Goal: Navigation & Orientation: Find specific page/section

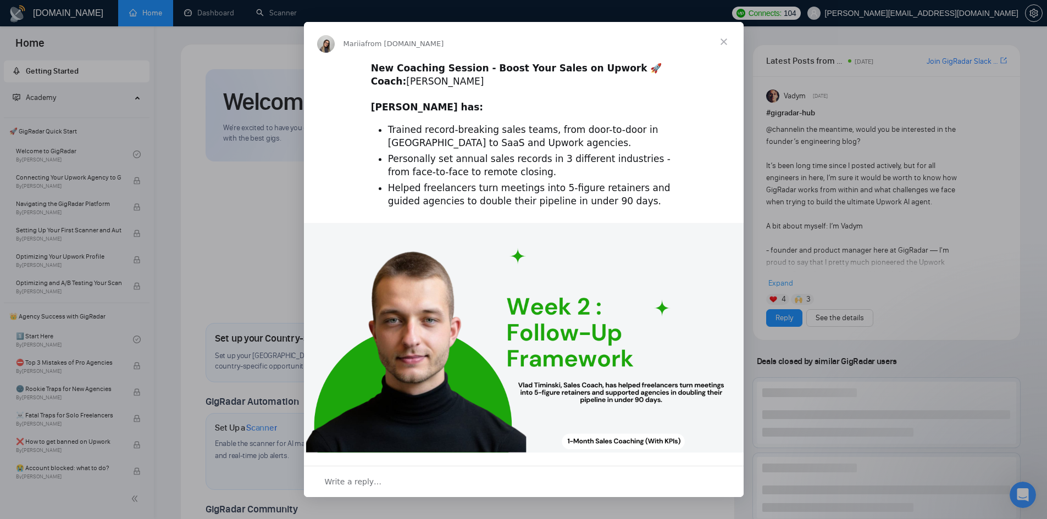
click at [843, 165] on div "Intercom messenger" at bounding box center [523, 259] width 1047 height 519
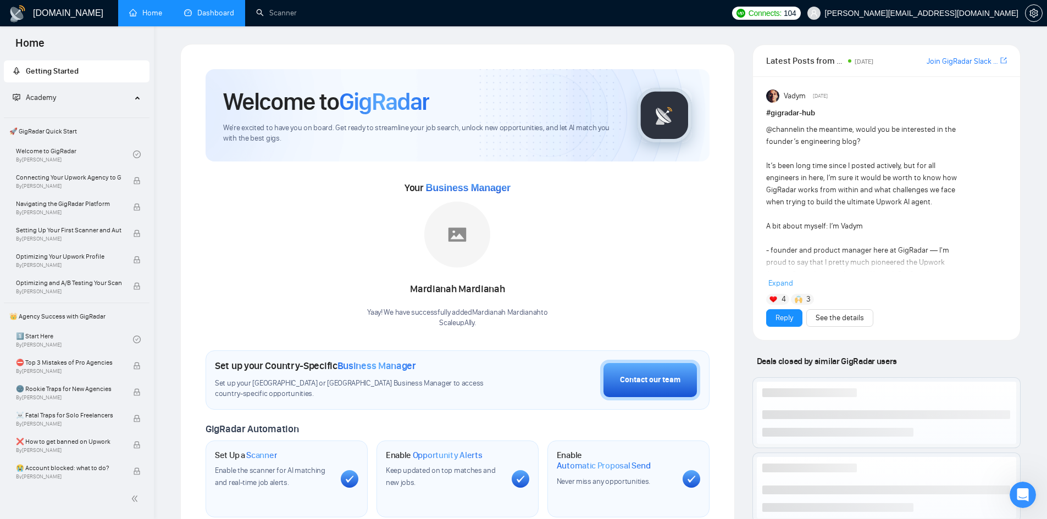
click at [222, 18] on link "Dashboard" at bounding box center [209, 12] width 50 height 9
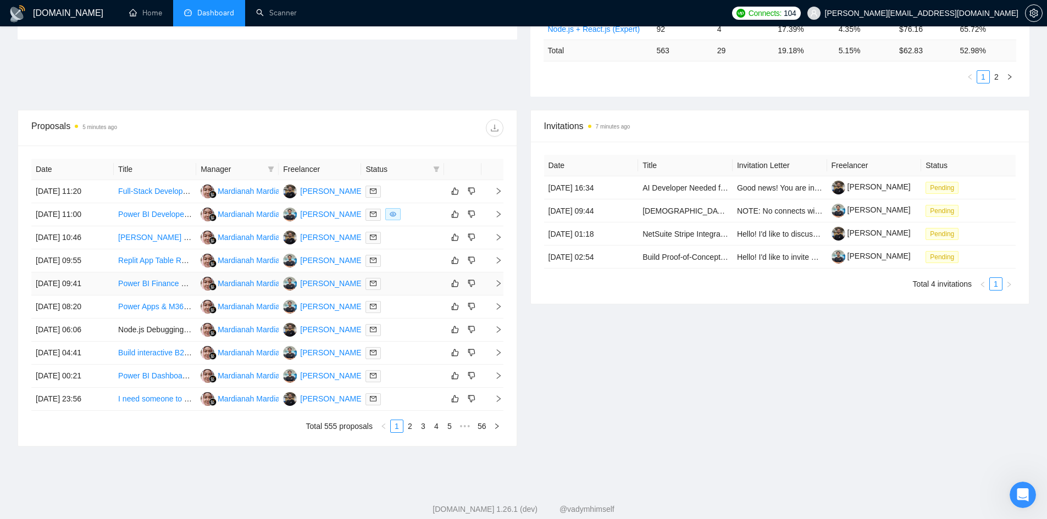
scroll to position [326, 0]
